Goal: Task Accomplishment & Management: Manage account settings

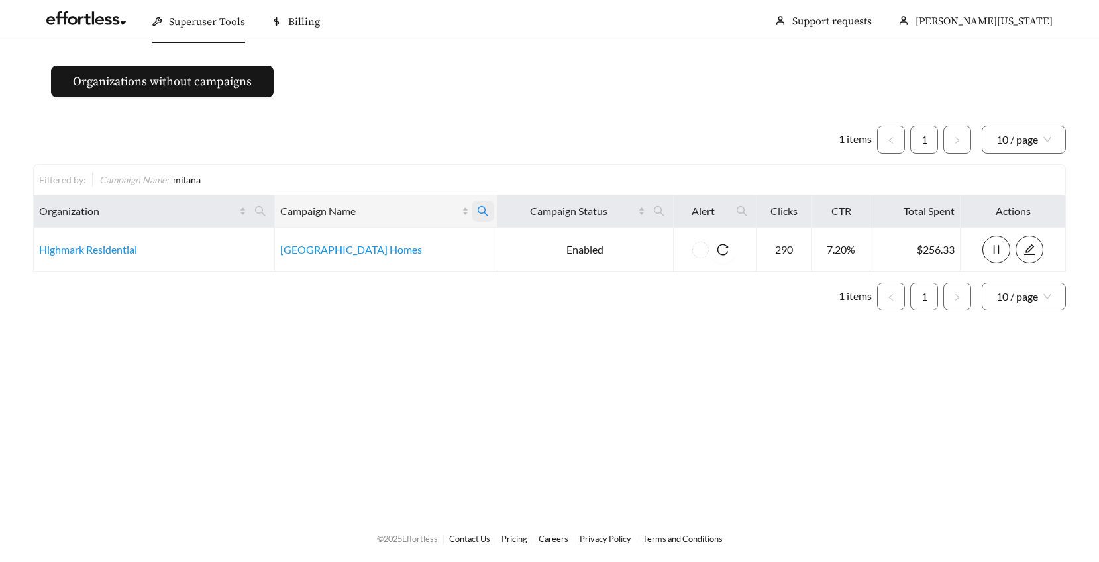
click at [489, 209] on icon "search" at bounding box center [483, 211] width 12 height 12
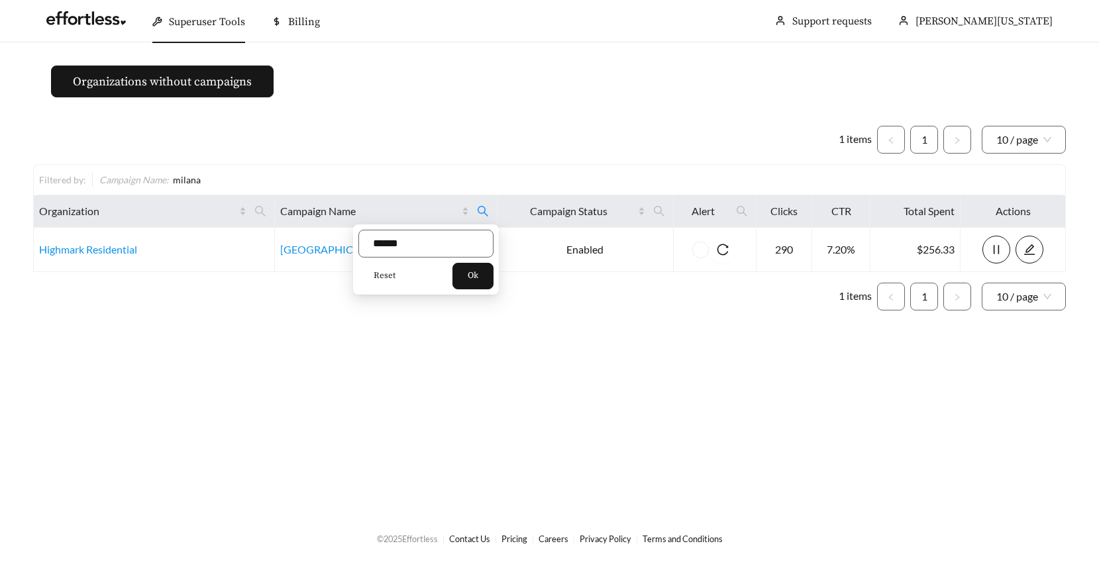
click at [378, 274] on span "Reset" at bounding box center [385, 276] width 22 height 13
click at [380, 242] on input "text" at bounding box center [425, 244] width 135 height 28
type input "**********"
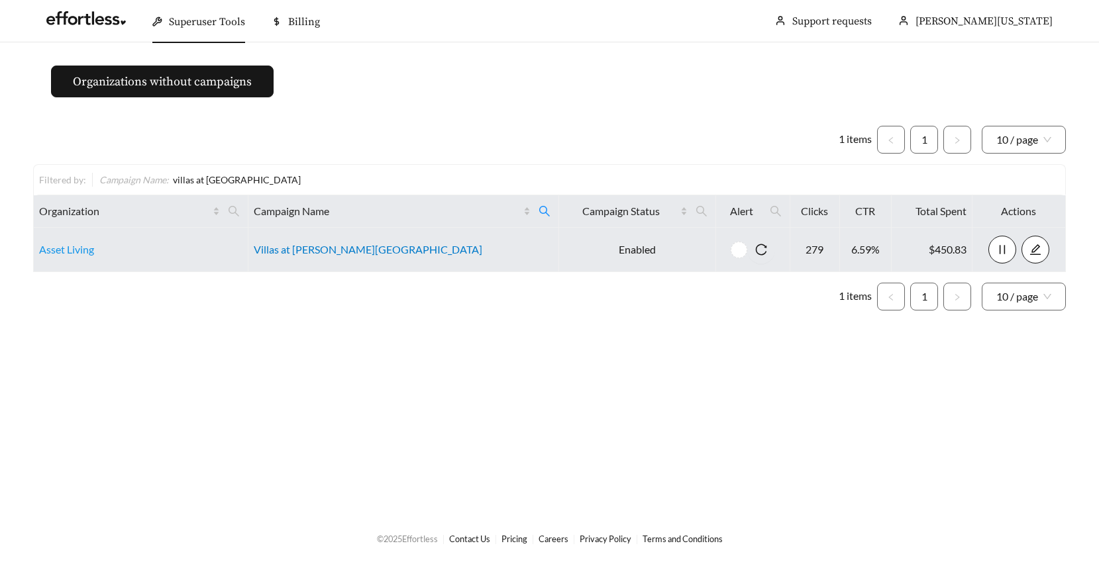
click at [358, 248] on link "Villas at [PERSON_NAME][GEOGRAPHIC_DATA]" at bounding box center [368, 249] width 229 height 13
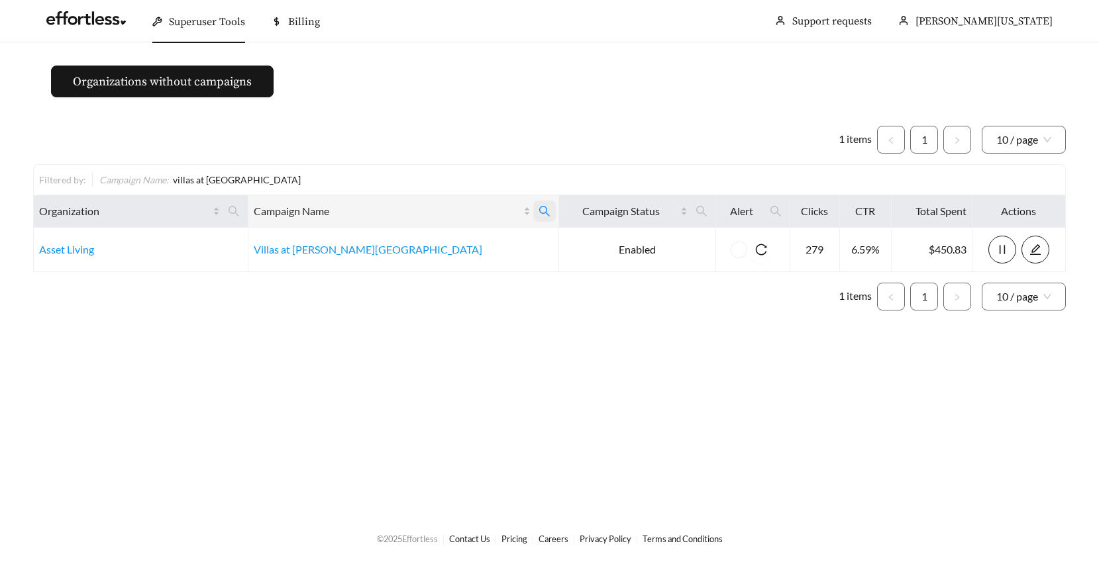
click at [539, 209] on icon "search" at bounding box center [545, 211] width 12 height 12
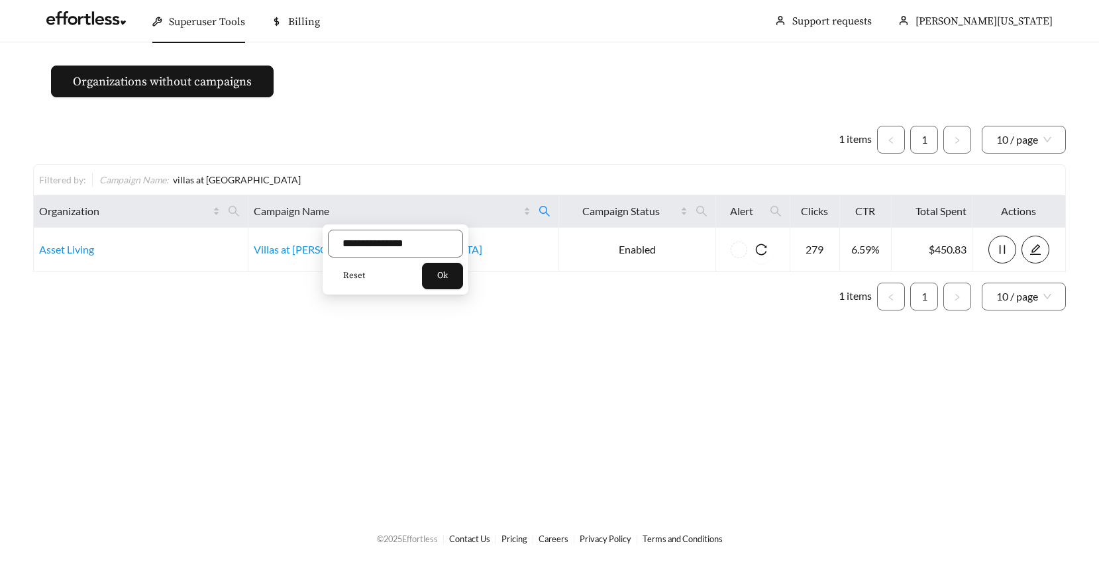
click at [347, 274] on span "Reset" at bounding box center [354, 276] width 22 height 13
click at [364, 248] on input "text" at bounding box center [395, 244] width 135 height 28
type input "**********"
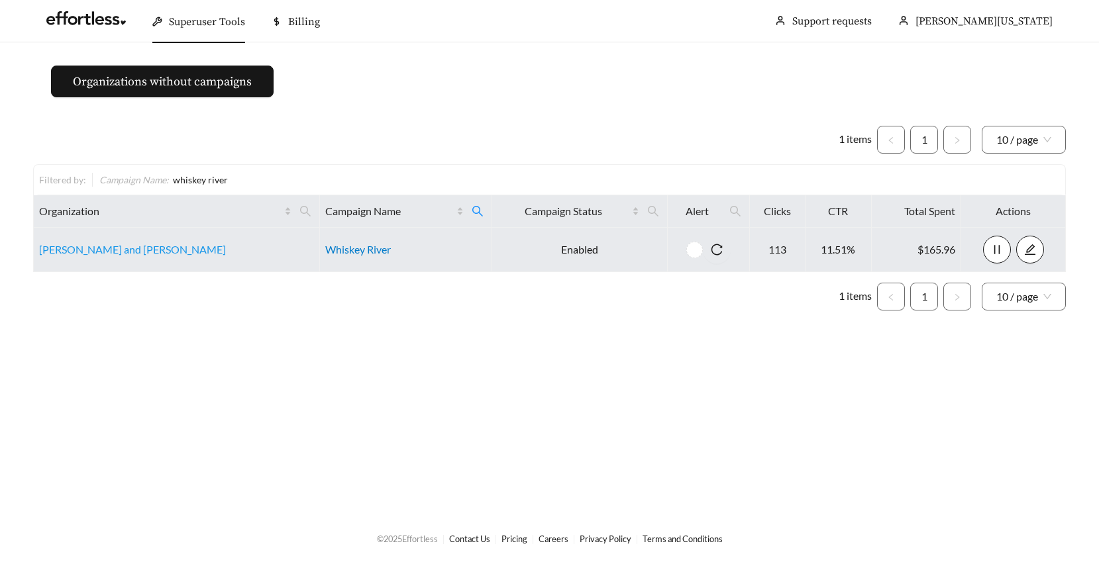
click at [325, 252] on link "Whiskey River" at bounding box center [358, 249] width 66 height 13
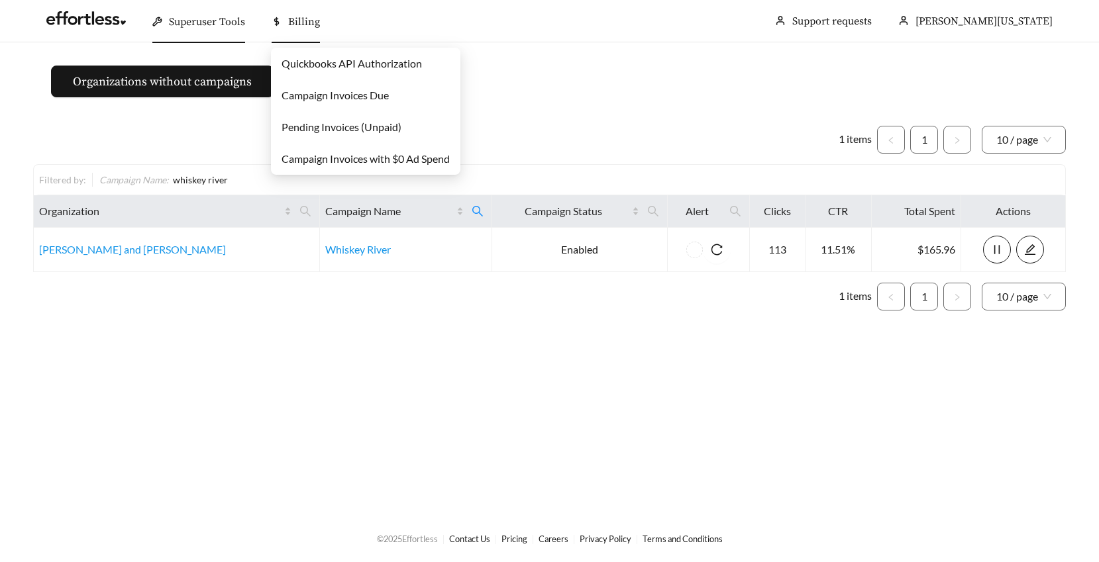
click at [301, 17] on span "Billing" at bounding box center [304, 21] width 32 height 13
click at [293, 127] on link "Pending Invoices (Unpaid)" at bounding box center [342, 127] width 120 height 13
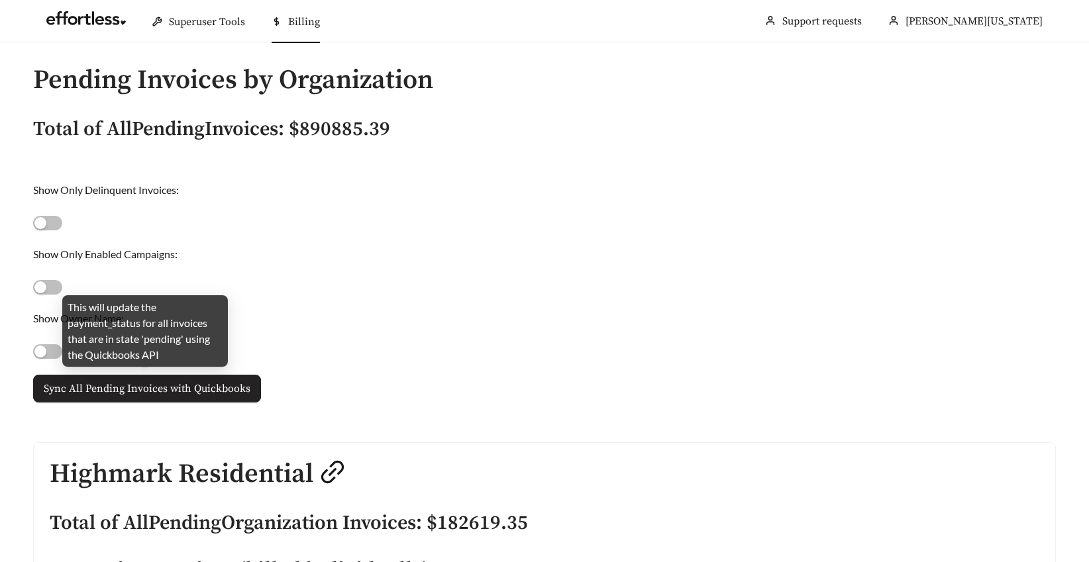
click at [193, 391] on span "Sync All Pending Invoices with Quickbooks" at bounding box center [147, 389] width 207 height 16
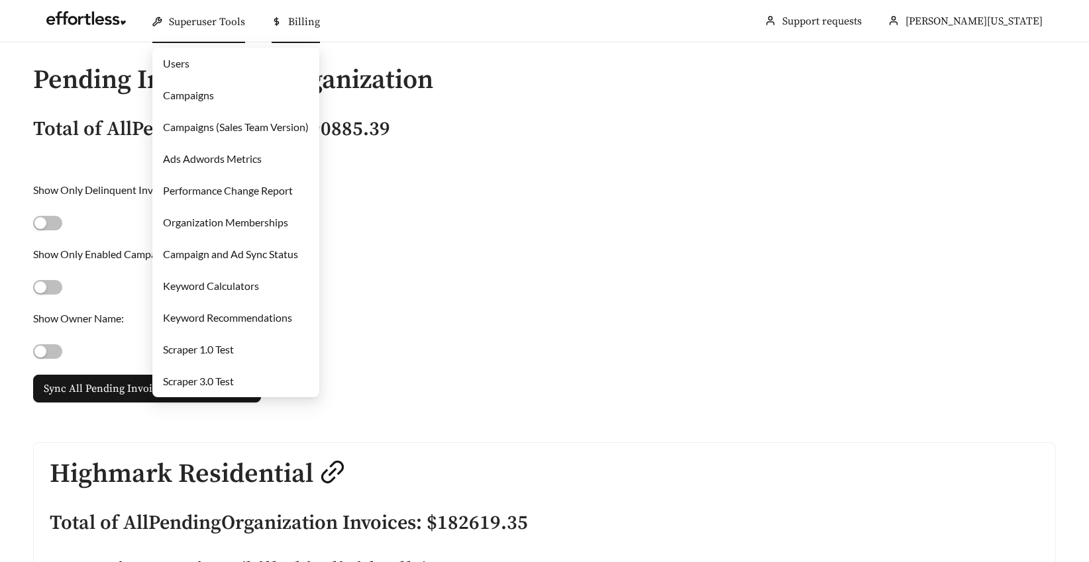
click at [178, 93] on link "Campaigns" at bounding box center [188, 95] width 51 height 13
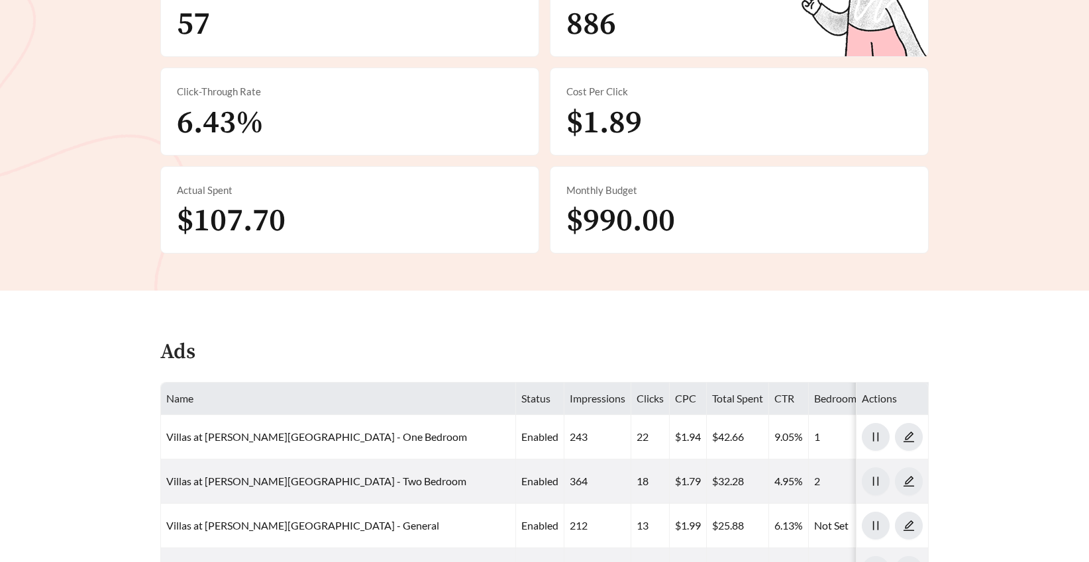
scroll to position [391, 0]
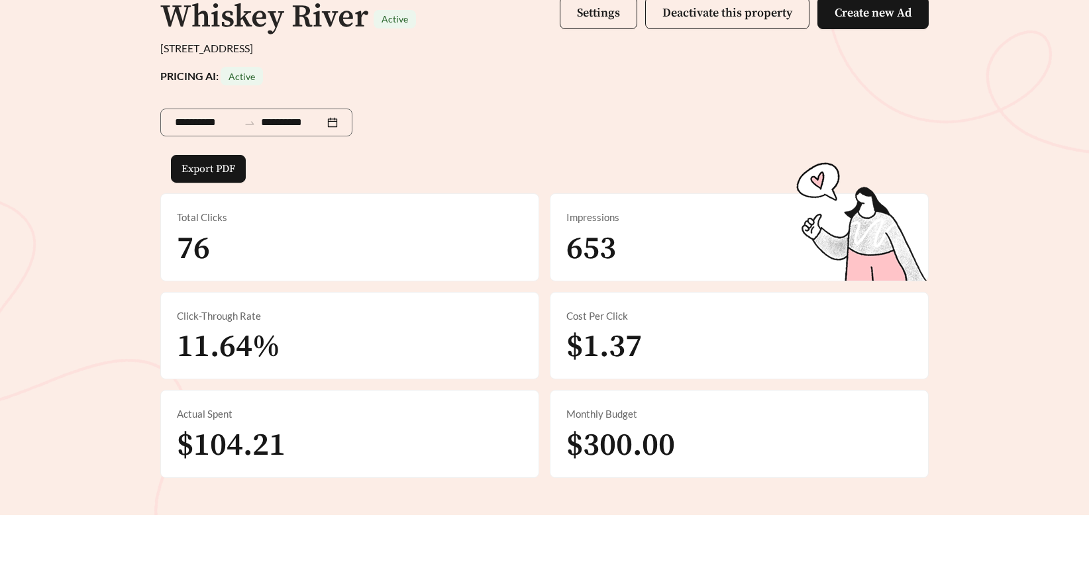
scroll to position [213, 0]
